Goal: Find specific page/section: Find specific page/section

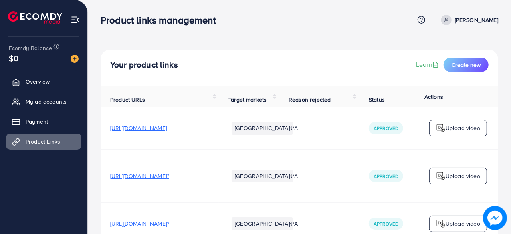
click at [208, 209] on td "[URL][DOMAIN_NAME]?" at bounding box center [160, 224] width 118 height 42
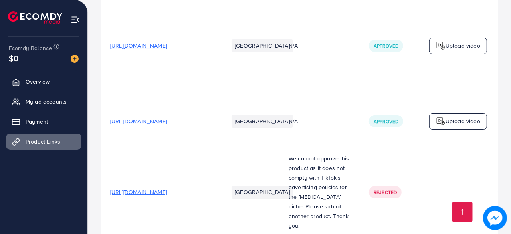
scroll to position [1522, 0]
click at [263, 186] on li "[GEOGRAPHIC_DATA]" at bounding box center [262, 192] width 61 height 13
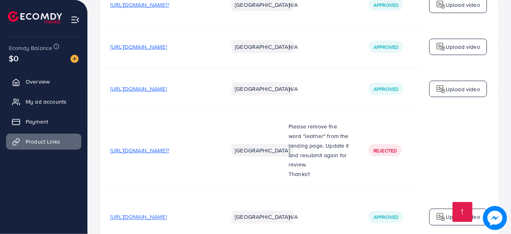
scroll to position [3826, 0]
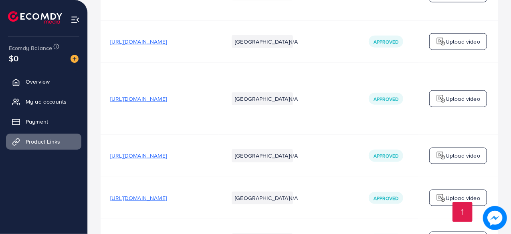
scroll to position [3826, 0]
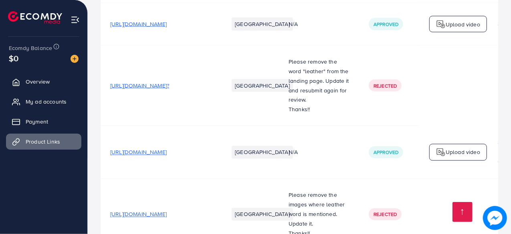
click at [390, 196] on td "Rejected" at bounding box center [399, 215] width 80 height 71
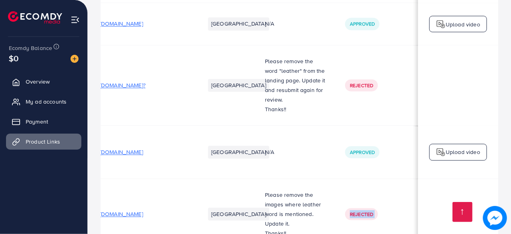
scroll to position [0, 0]
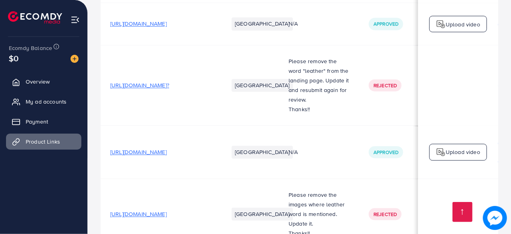
click at [167, 149] on span "[URL][DOMAIN_NAME]" at bounding box center [138, 153] width 57 height 8
click at [55, 103] on span "My ad accounts" at bounding box center [48, 102] width 41 height 8
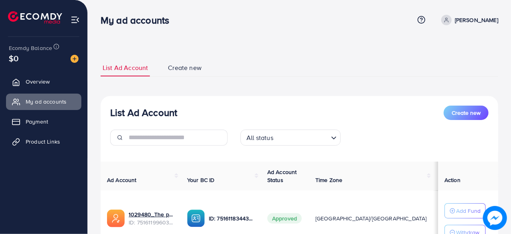
scroll to position [70, 0]
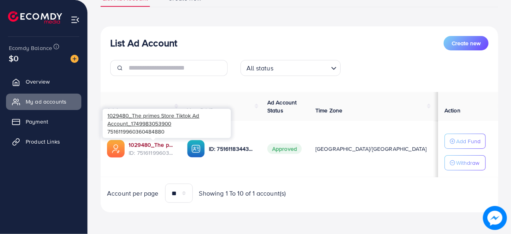
click at [150, 147] on link "1029480_The primes Store Tiktok Ad Account_1749983053900" at bounding box center [152, 145] width 46 height 8
